Goal: Task Accomplishment & Management: Complete application form

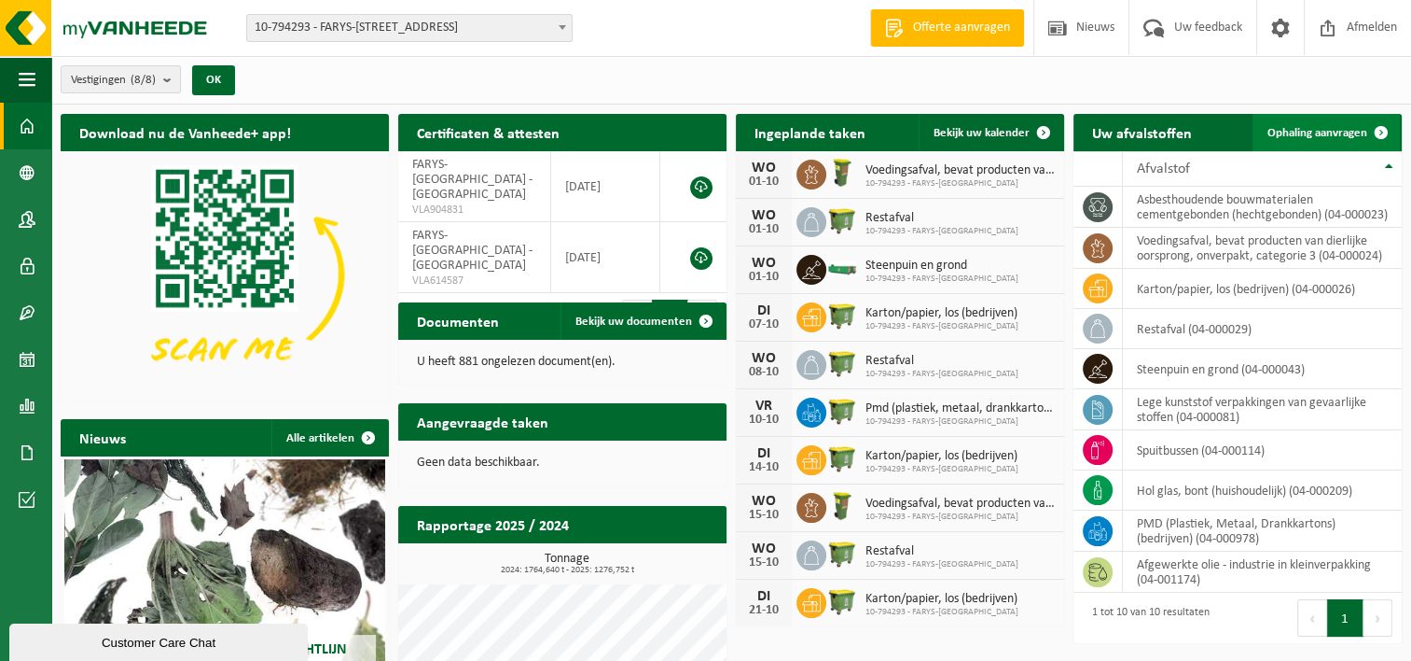
click at [1332, 134] on span "Ophaling aanvragen" at bounding box center [1318, 133] width 100 height 12
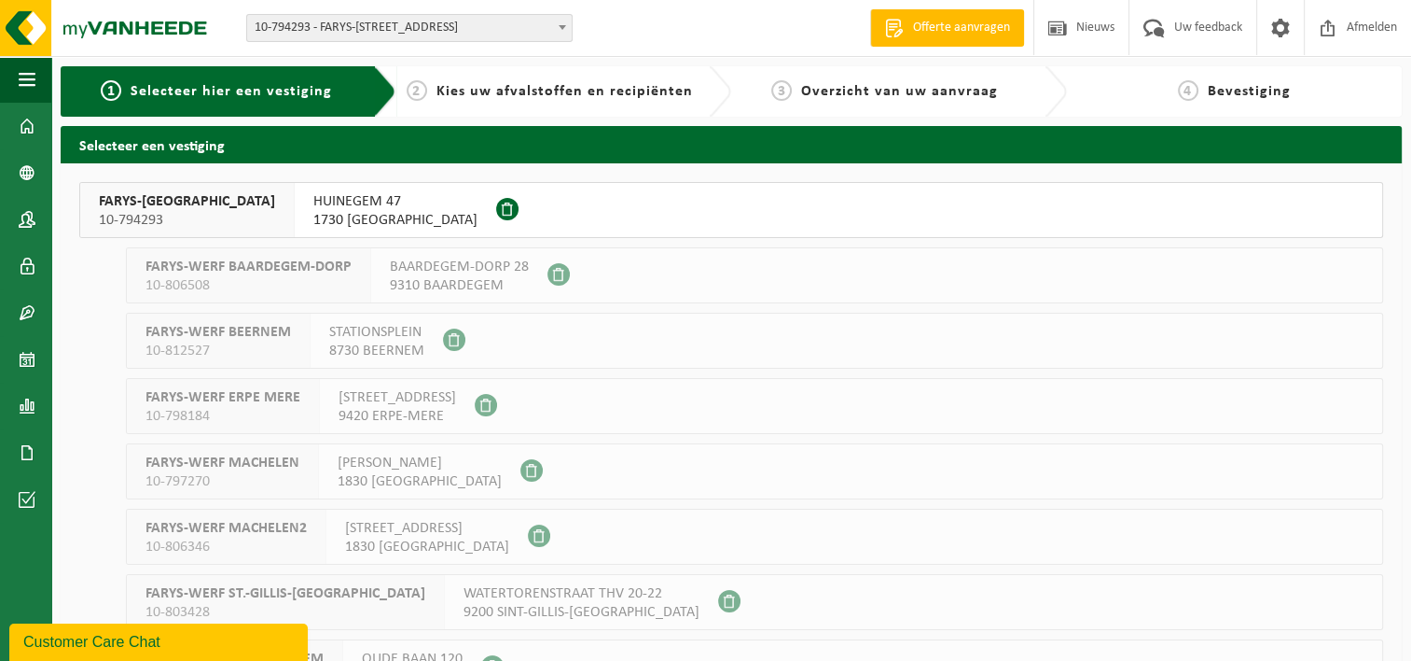
click at [136, 208] on span "FARYS-[GEOGRAPHIC_DATA]" at bounding box center [187, 201] width 176 height 19
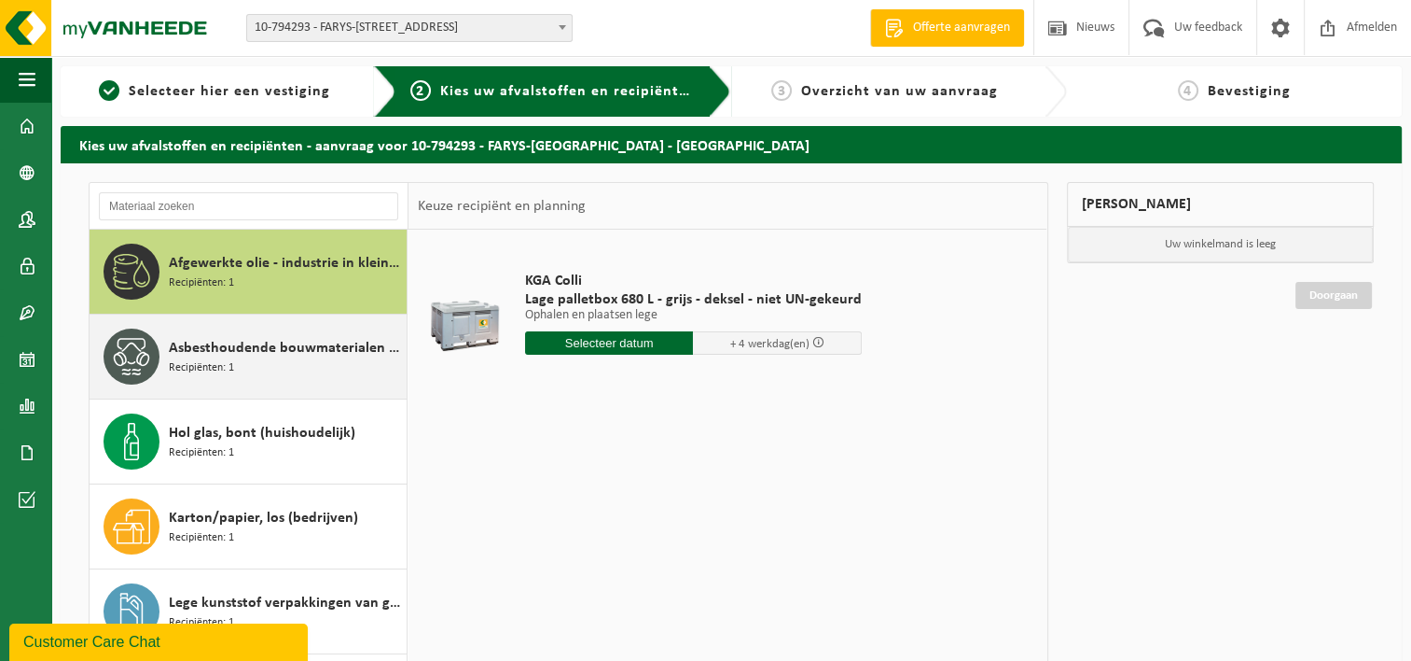
click at [252, 360] on div "Asbesthoudende bouwmaterialen cementgebonden (hechtgebonden) Recipiënten: 1" at bounding box center [285, 356] width 233 height 56
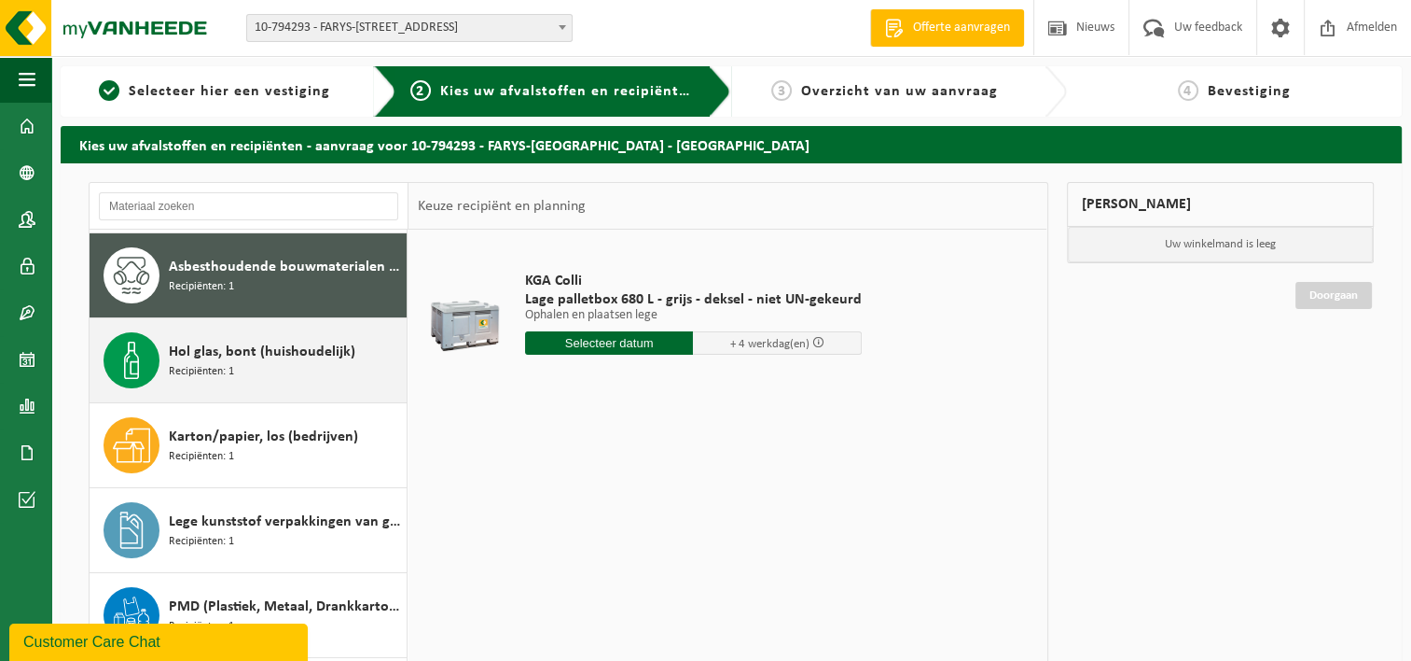
scroll to position [84, 0]
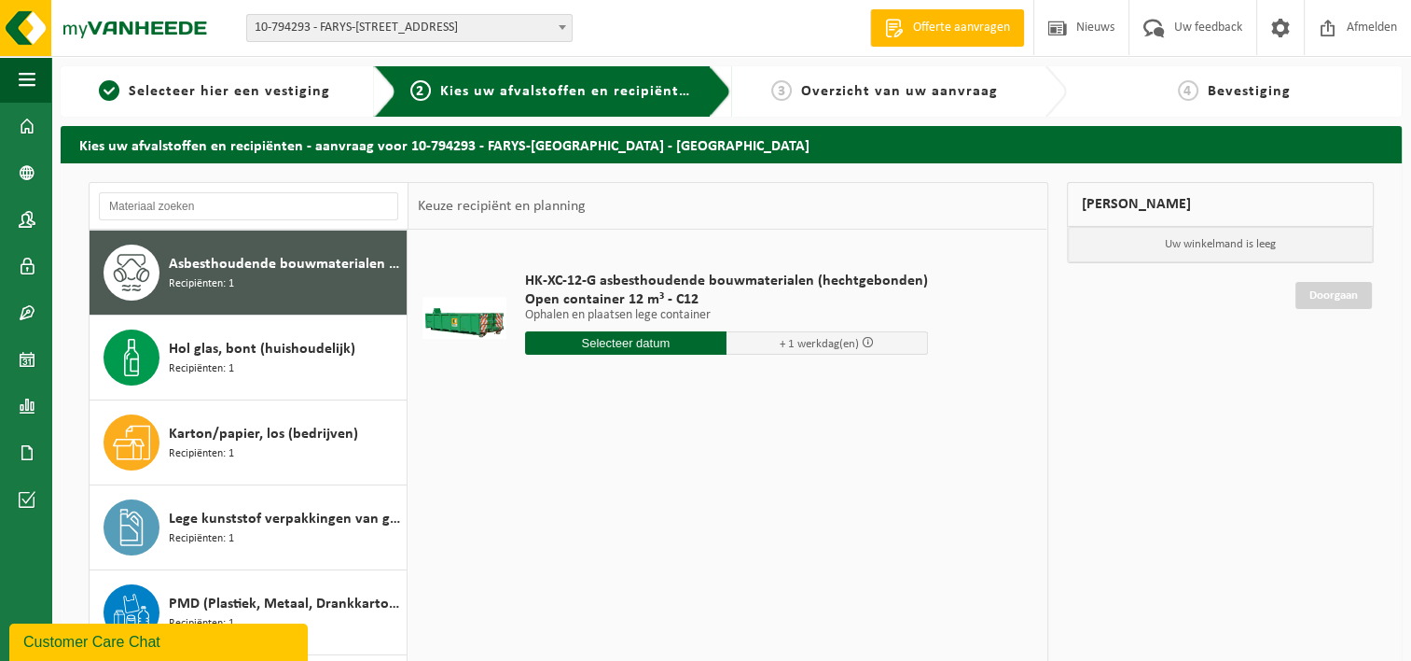
click at [645, 343] on input "text" at bounding box center [626, 342] width 202 height 23
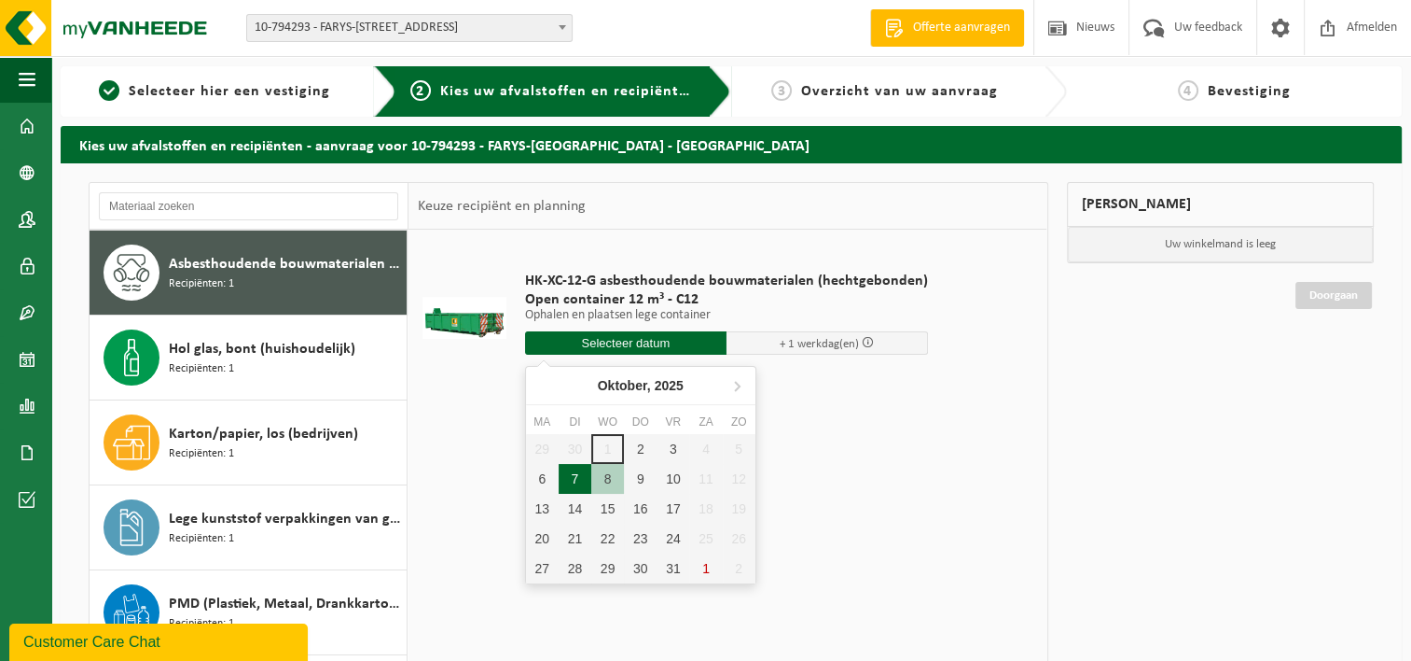
click at [572, 484] on div "7" at bounding box center [575, 479] width 33 height 30
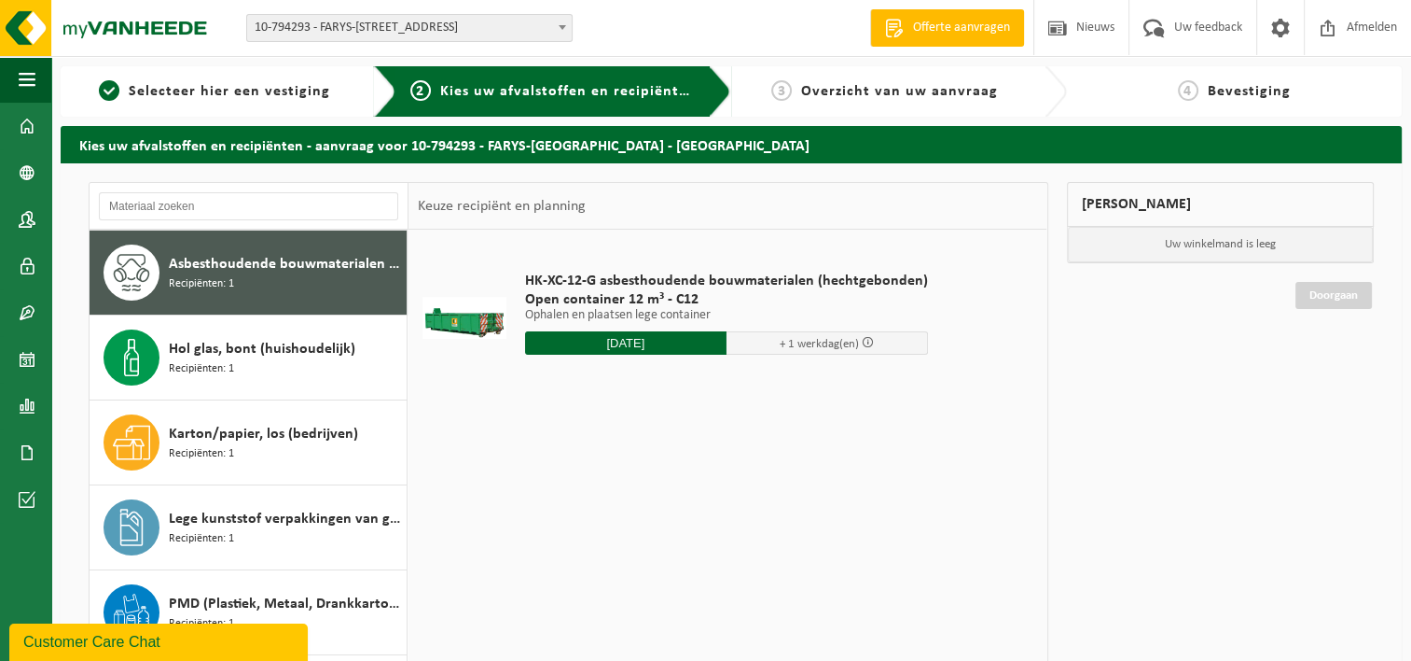
type input "Van 2025-10-07"
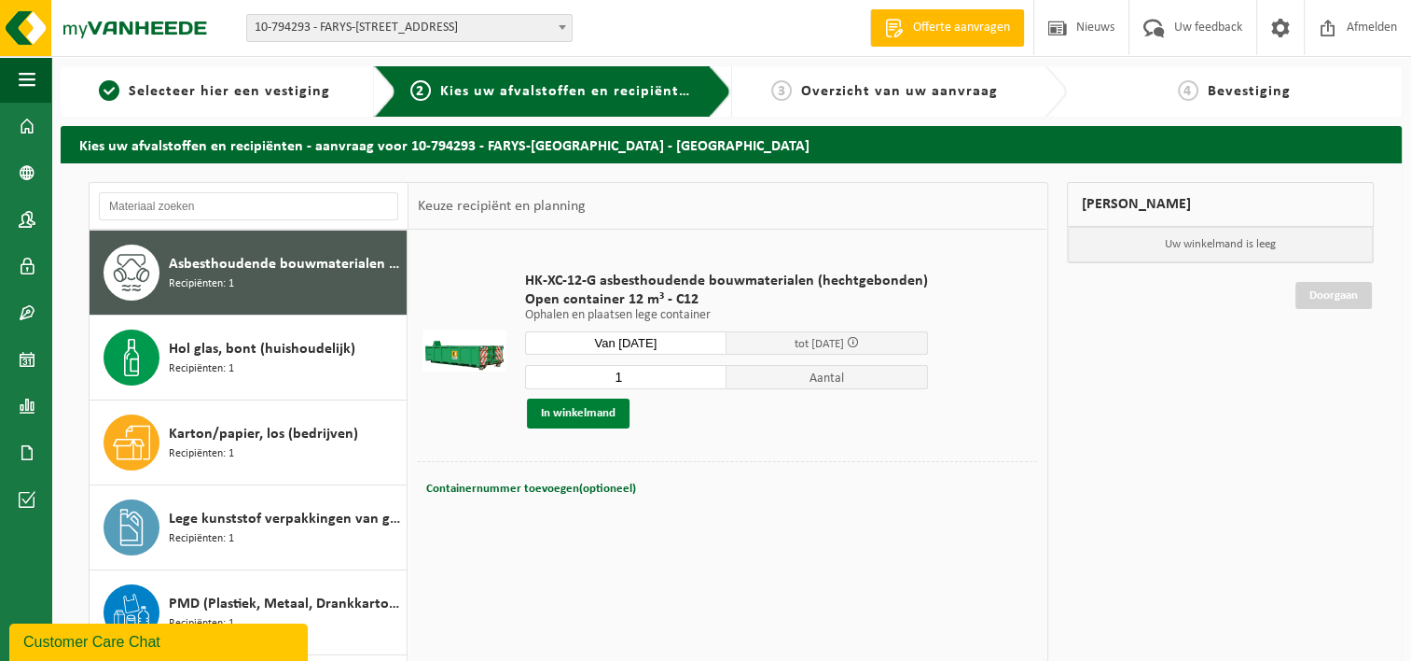
click at [571, 417] on button "In winkelmand" at bounding box center [578, 413] width 103 height 30
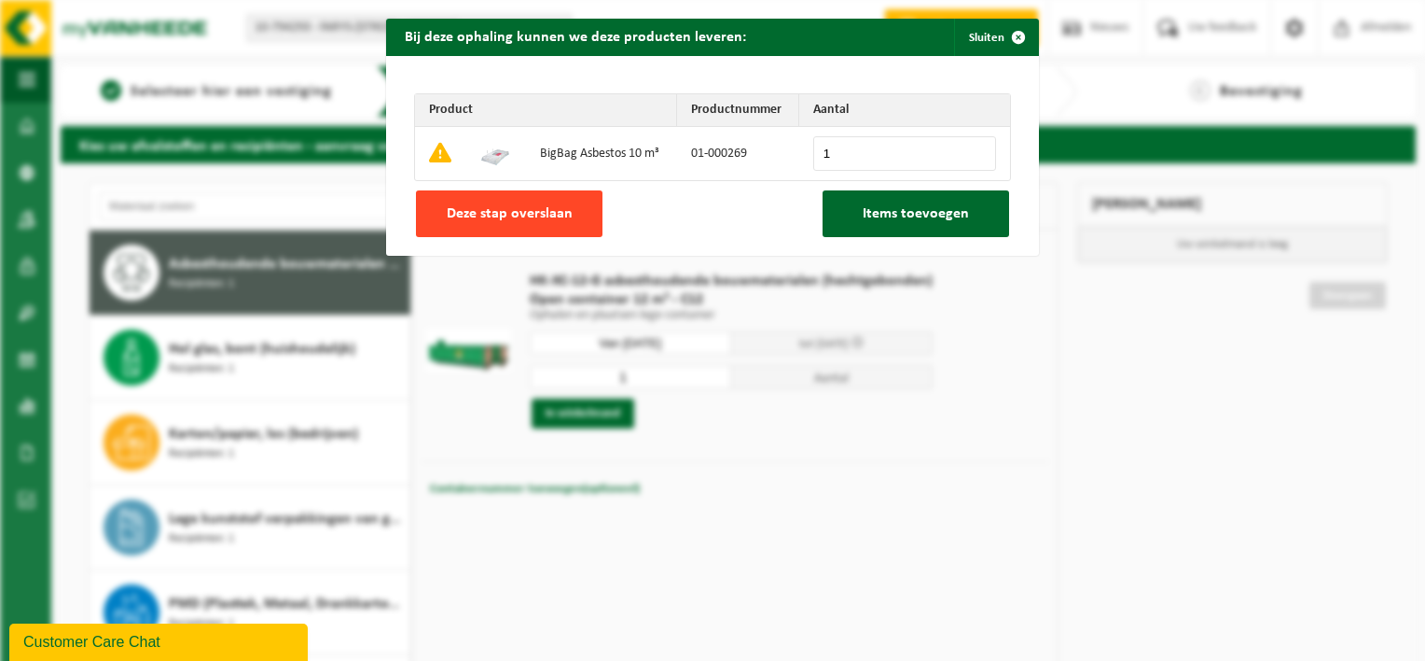
click at [529, 223] on button "Deze stap overslaan" at bounding box center [509, 213] width 187 height 47
type input "0"
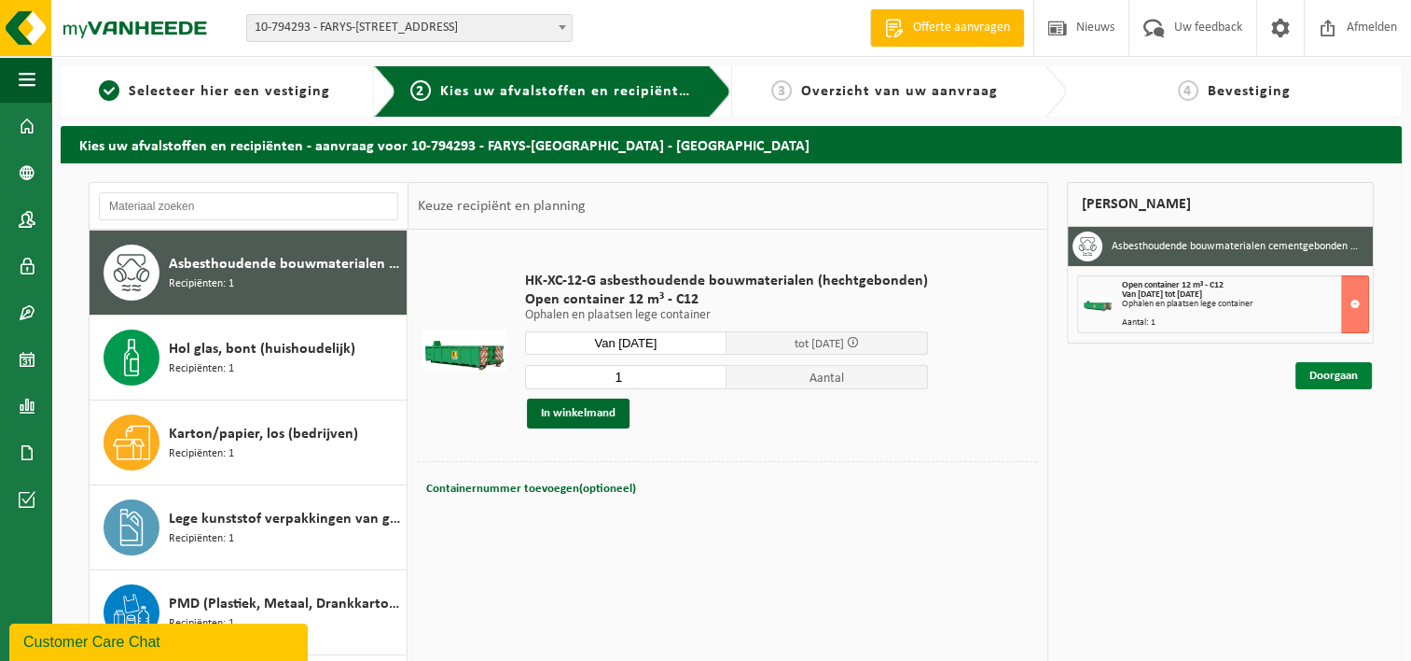
click at [1311, 371] on link "Doorgaan" at bounding box center [1334, 375] width 76 height 27
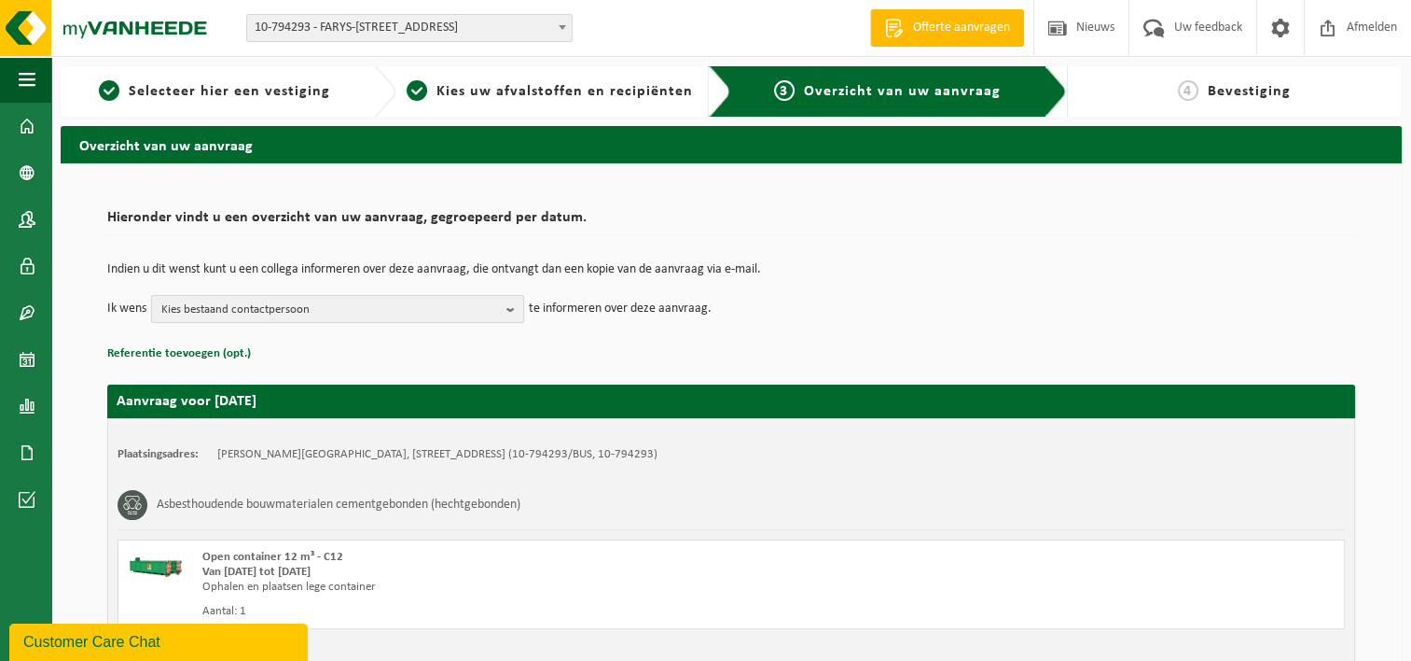
click at [511, 306] on b "button" at bounding box center [515, 309] width 17 height 26
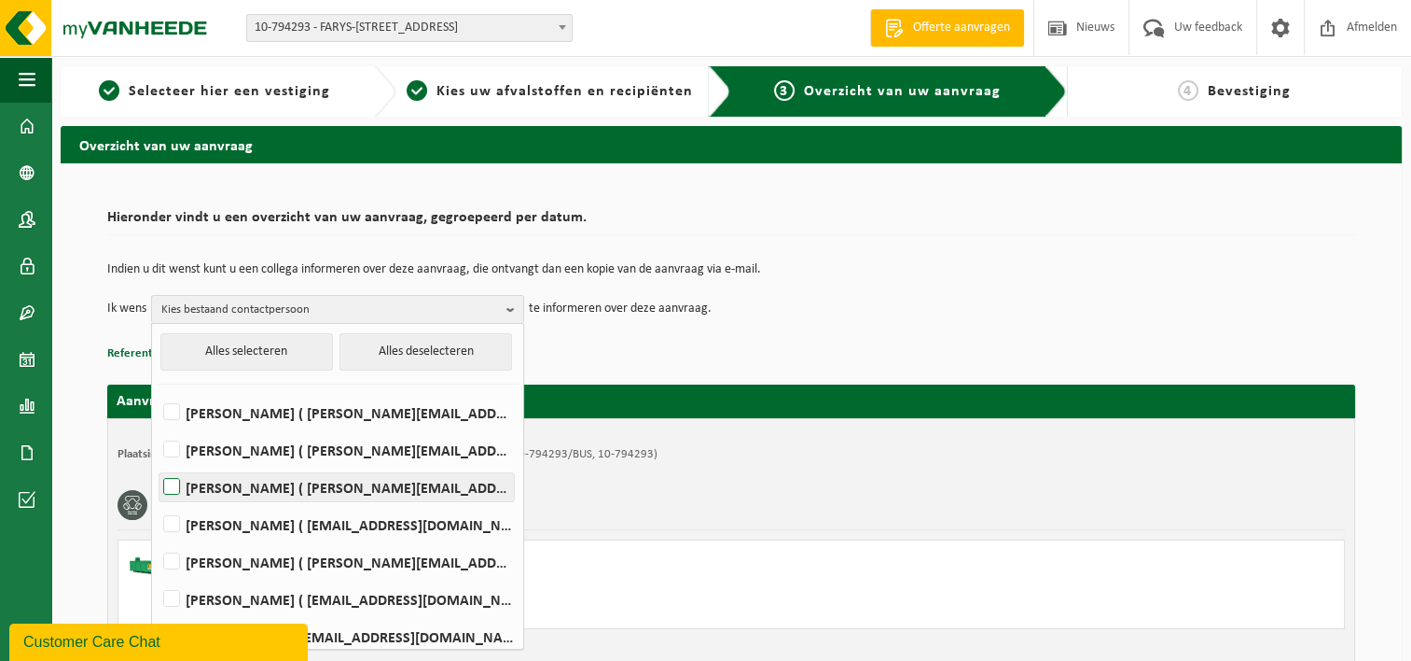
click at [175, 479] on label "DIRK DEBUYST ( dirk.debuyst@farys.be )" at bounding box center [337, 487] width 355 height 28
click at [157, 464] on input "DIRK DEBUYST ( dirk.debuyst@farys.be )" at bounding box center [156, 463] width 1 height 1
checkbox input "true"
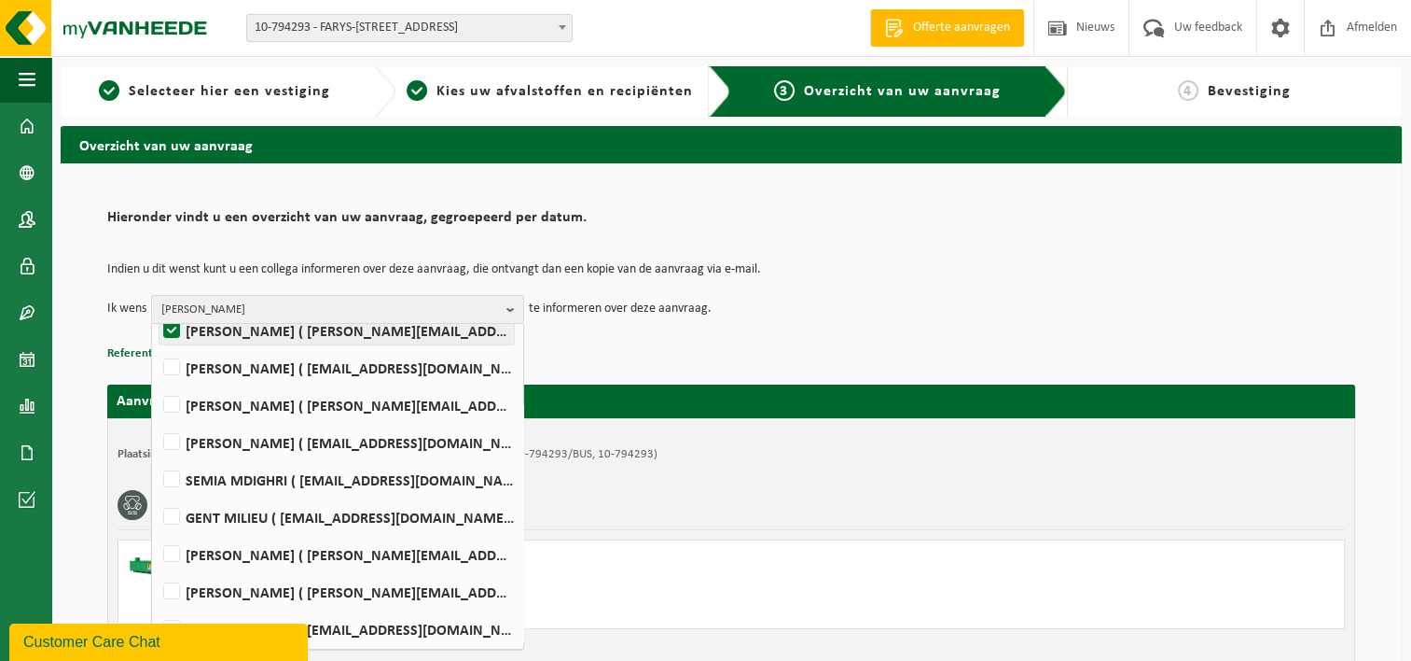
scroll to position [187, 0]
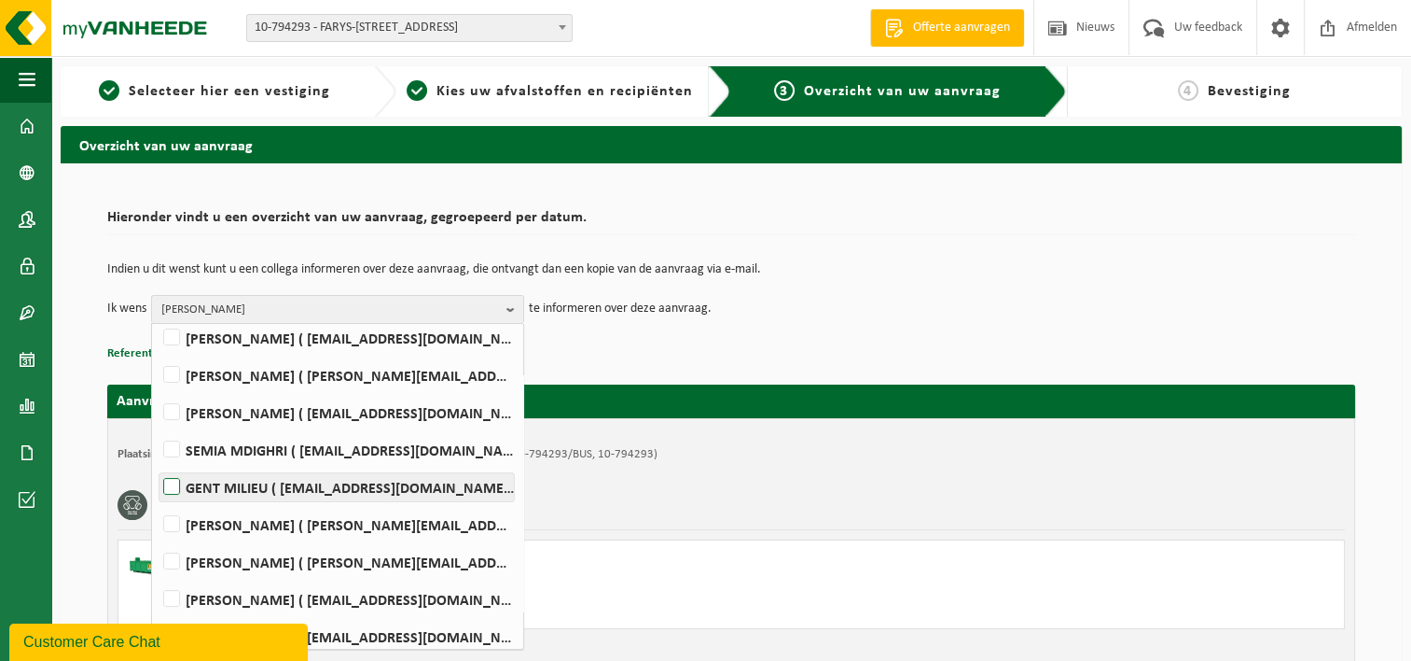
click at [170, 493] on label "GENT MILIEU ( milieu@farys.be )" at bounding box center [337, 487] width 355 height 28
click at [157, 464] on input "GENT MILIEU ( milieu@farys.be )" at bounding box center [156, 463] width 1 height 1
checkbox input "true"
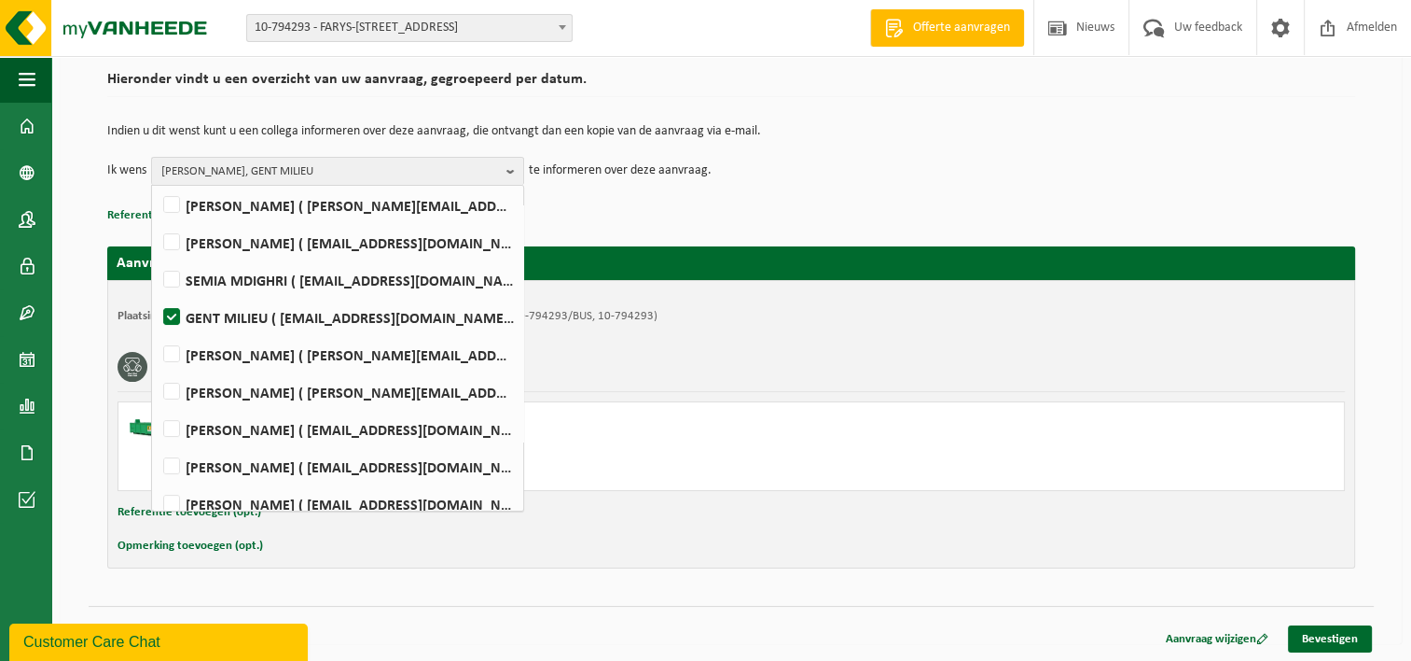
scroll to position [232, 0]
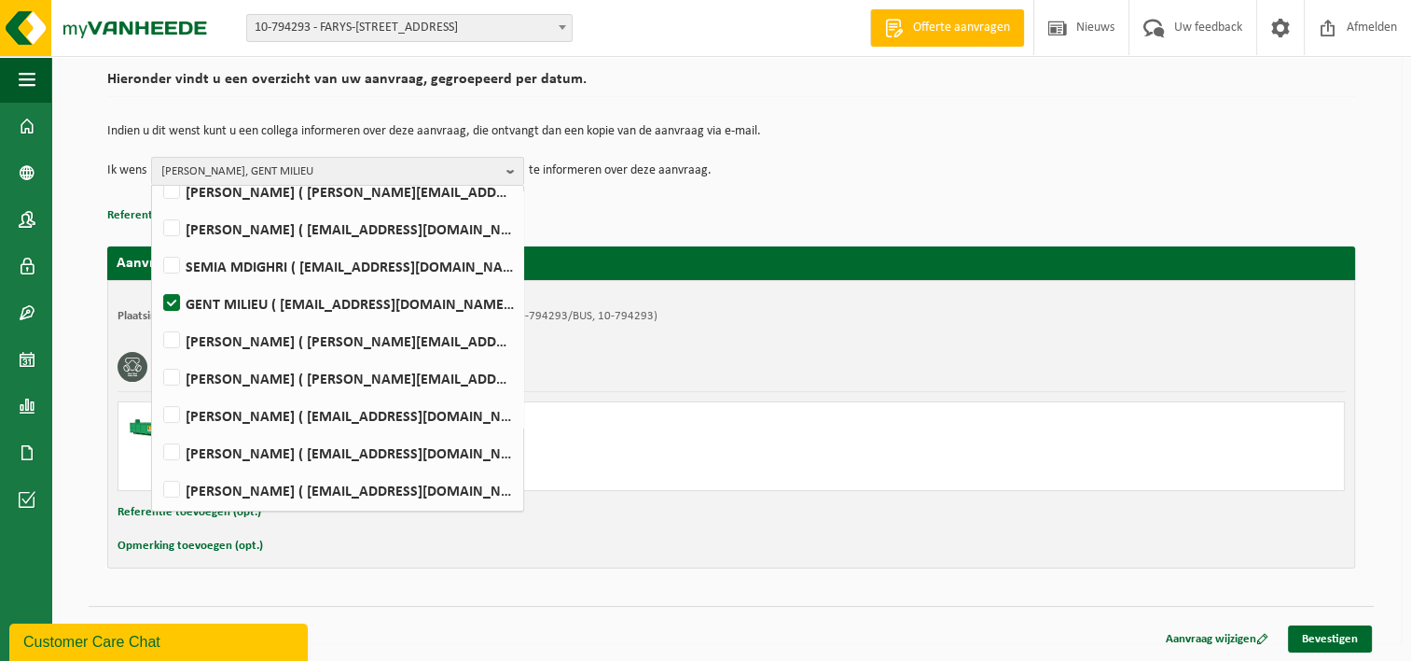
click at [825, 205] on p "Referentie toevoegen (opt.)" at bounding box center [731, 215] width 1248 height 24
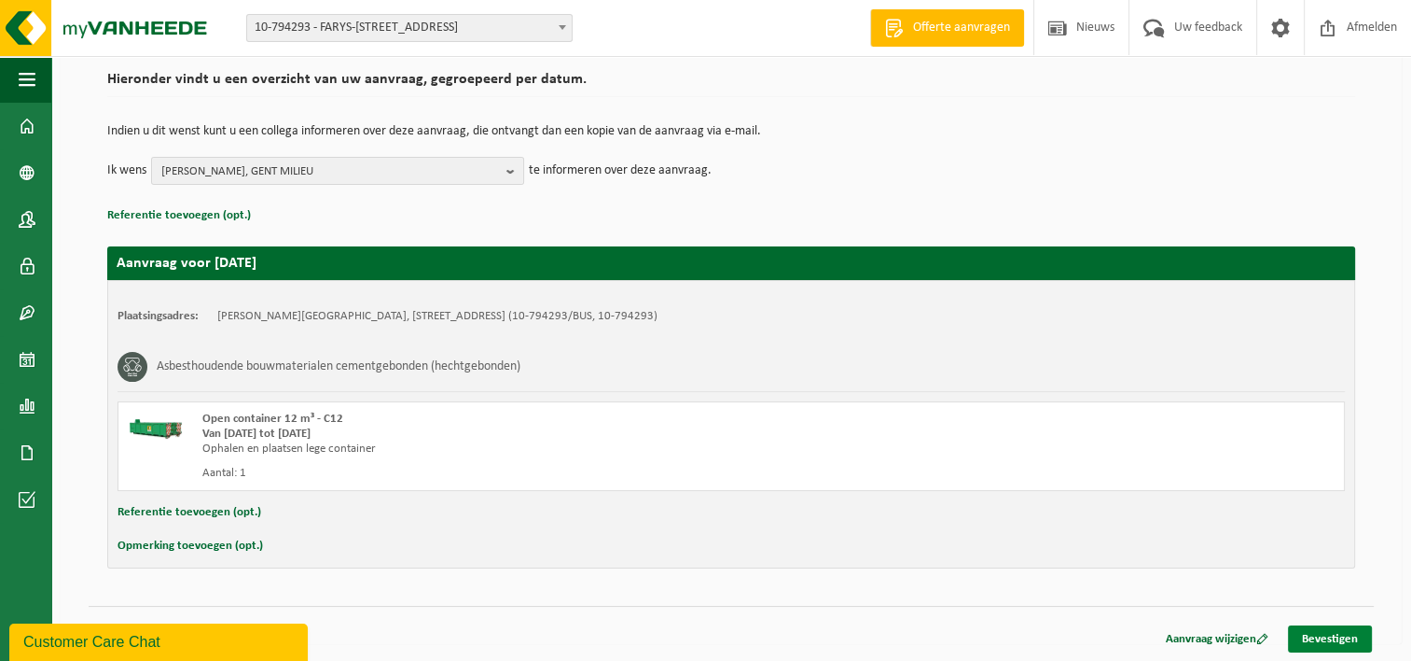
click at [1324, 633] on link "Bevestigen" at bounding box center [1330, 638] width 84 height 27
